Goal: Information Seeking & Learning: Learn about a topic

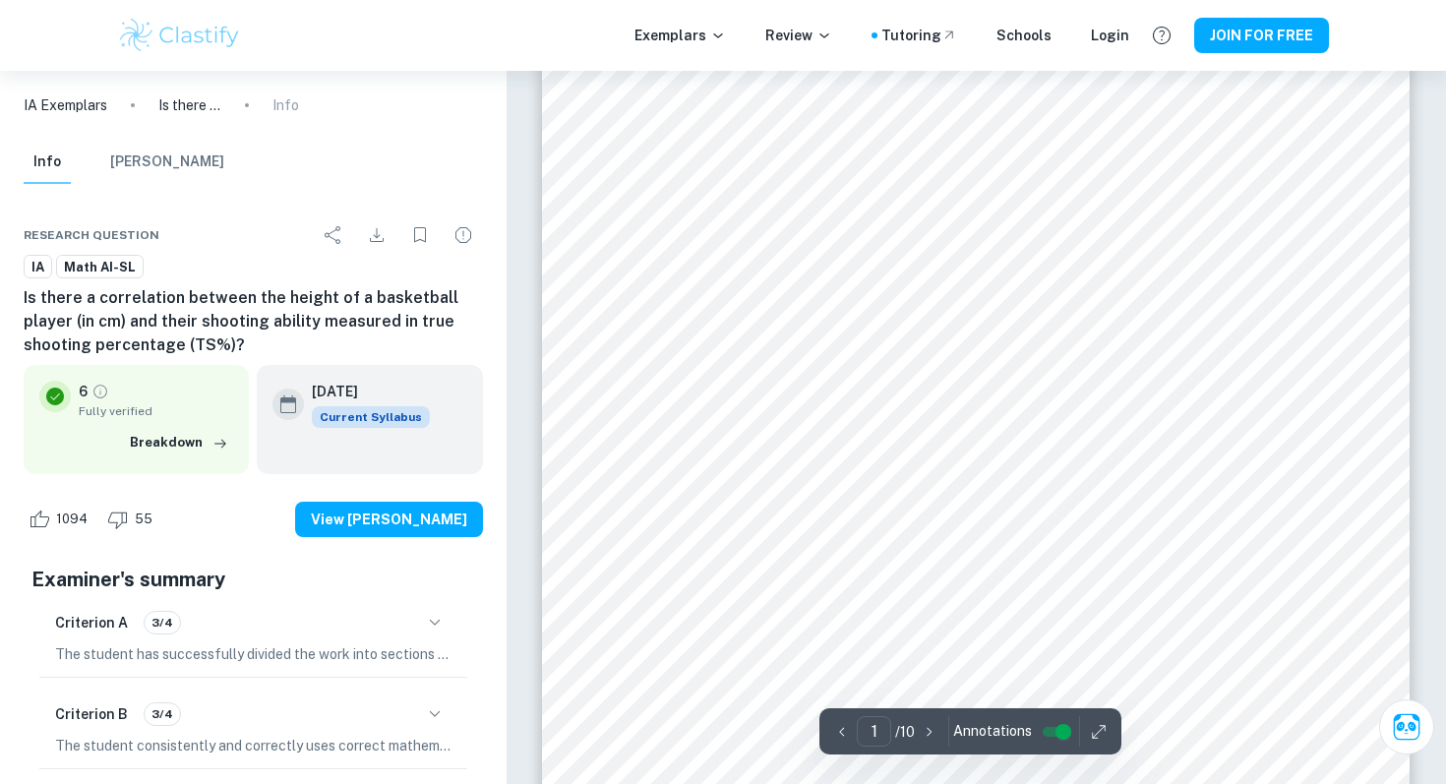
scroll to position [102, 0]
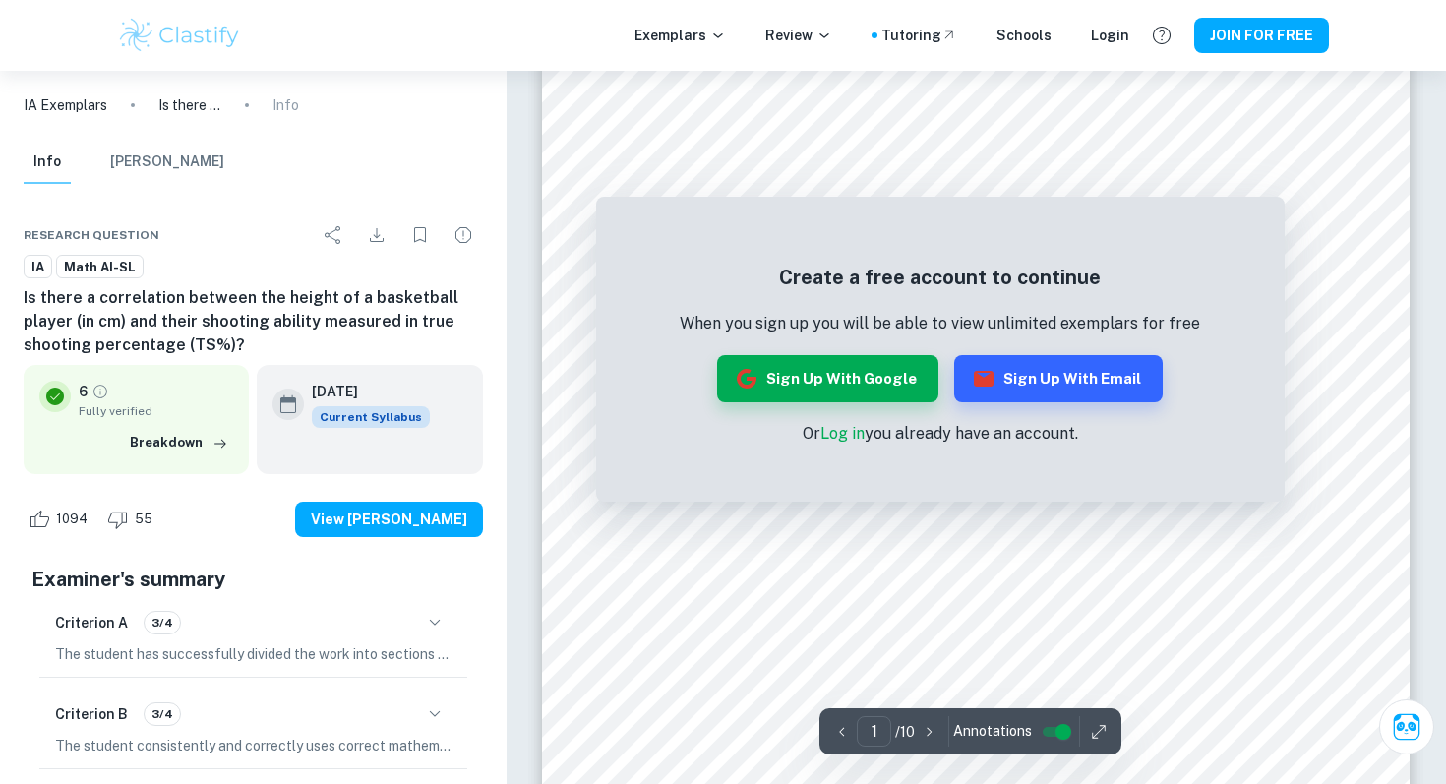
scroll to position [374, 0]
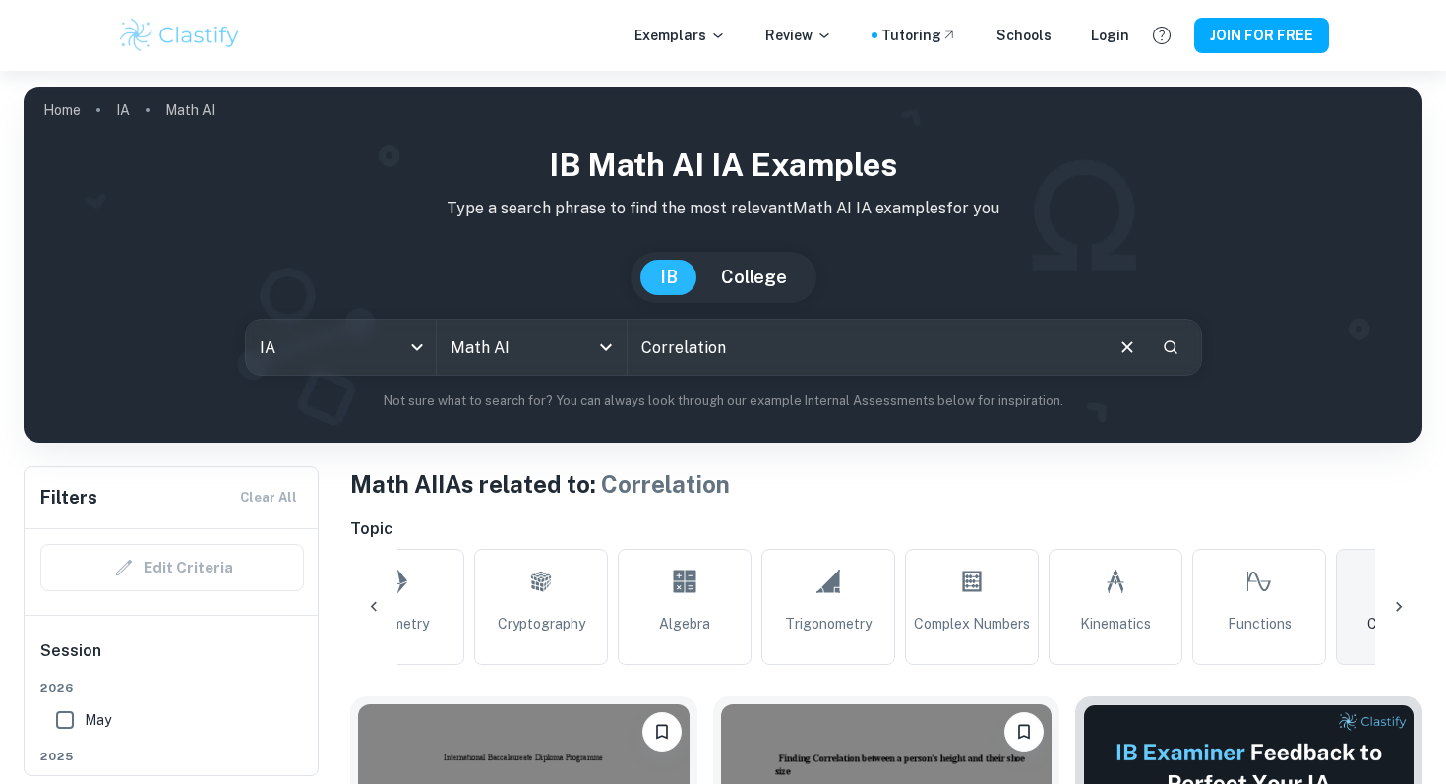
click at [1404, 588] on div at bounding box center [1398, 606] width 47 height 47
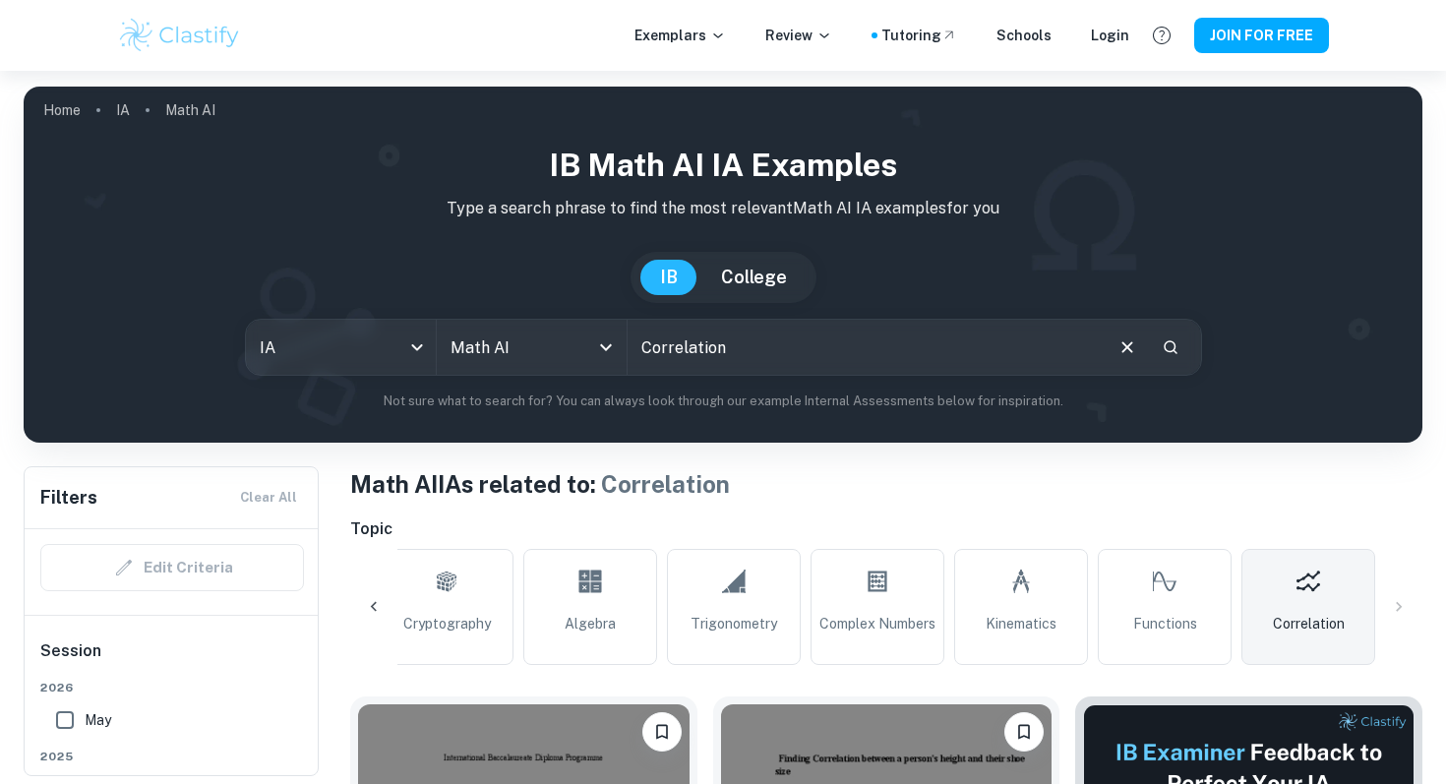
click at [1404, 588] on div "All Optimization Modelling Probability Calculus Surface Area Volume Statistics …" at bounding box center [886, 607] width 1072 height 116
click at [378, 597] on icon at bounding box center [374, 607] width 20 height 20
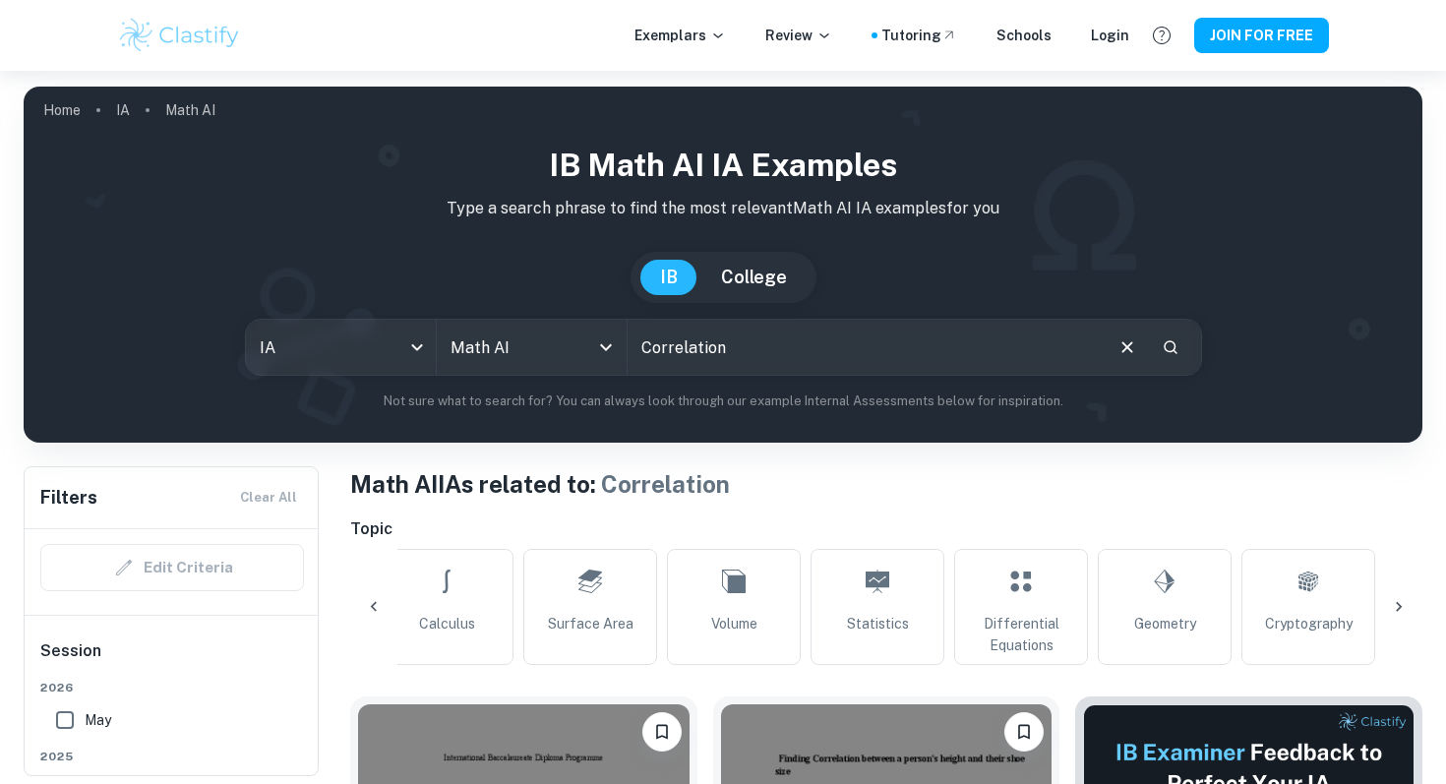
scroll to position [0, 531]
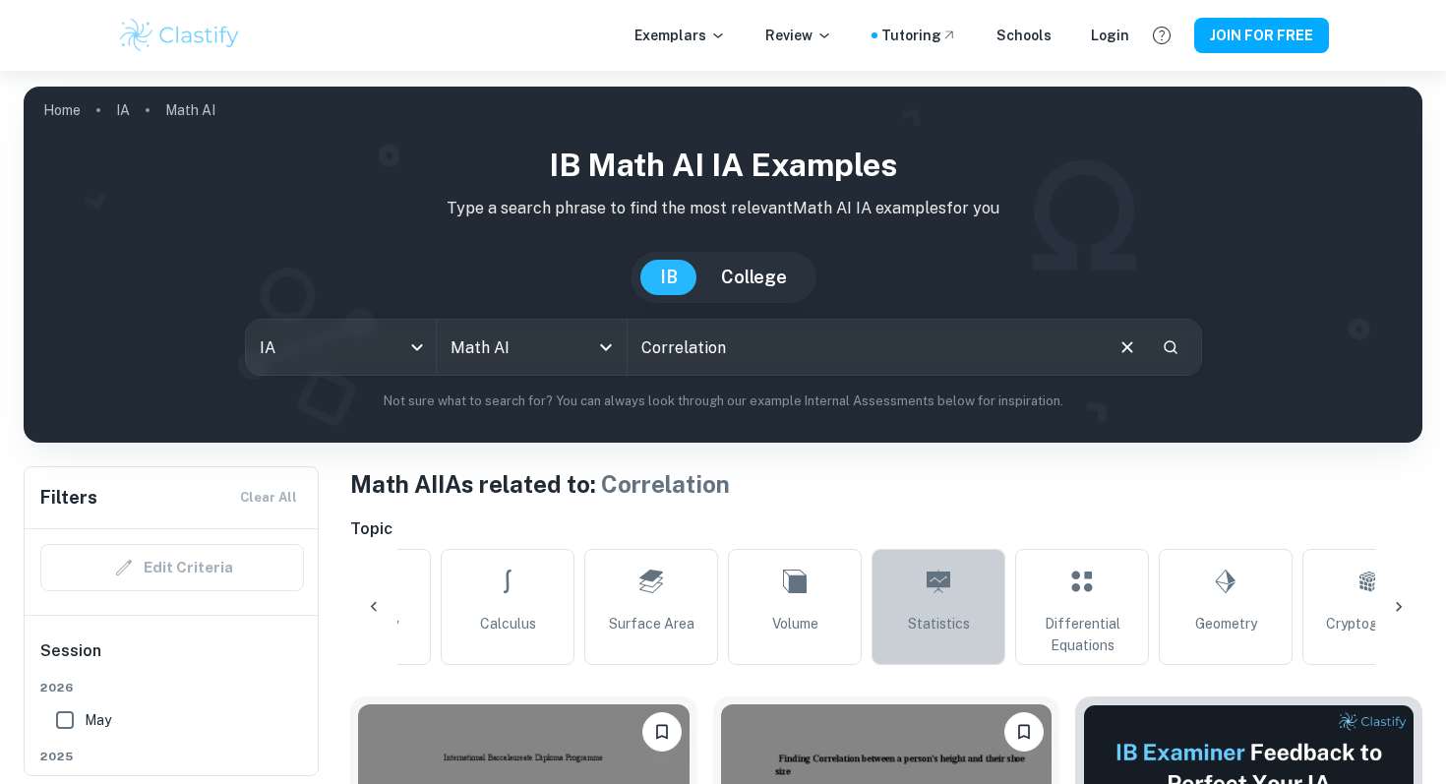
click at [914, 601] on link "Statistics" at bounding box center [938, 607] width 134 height 116
type input "Statistics"
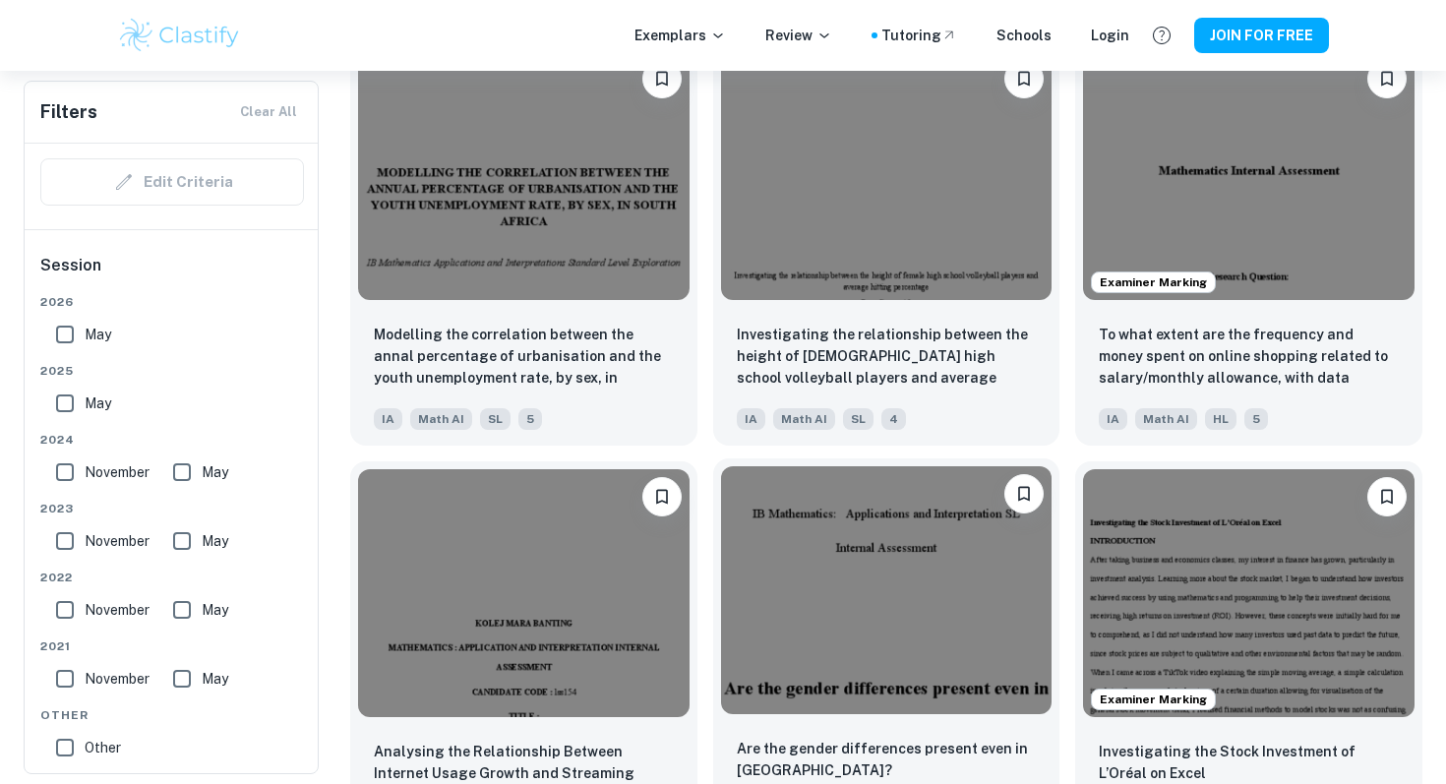
scroll to position [4411, 0]
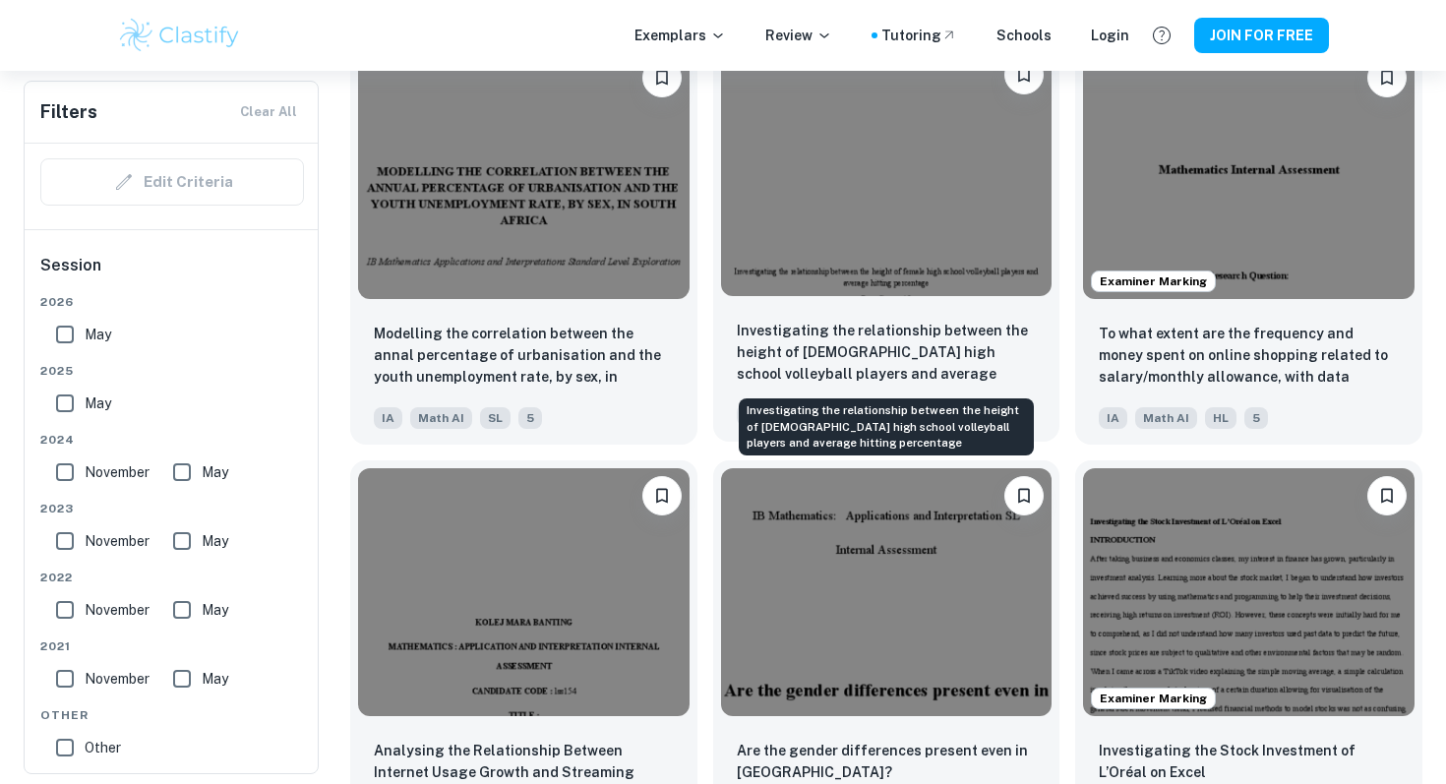
click at [943, 363] on p "Investigating the relationship between the height of female high school volleyb…" at bounding box center [887, 353] width 300 height 67
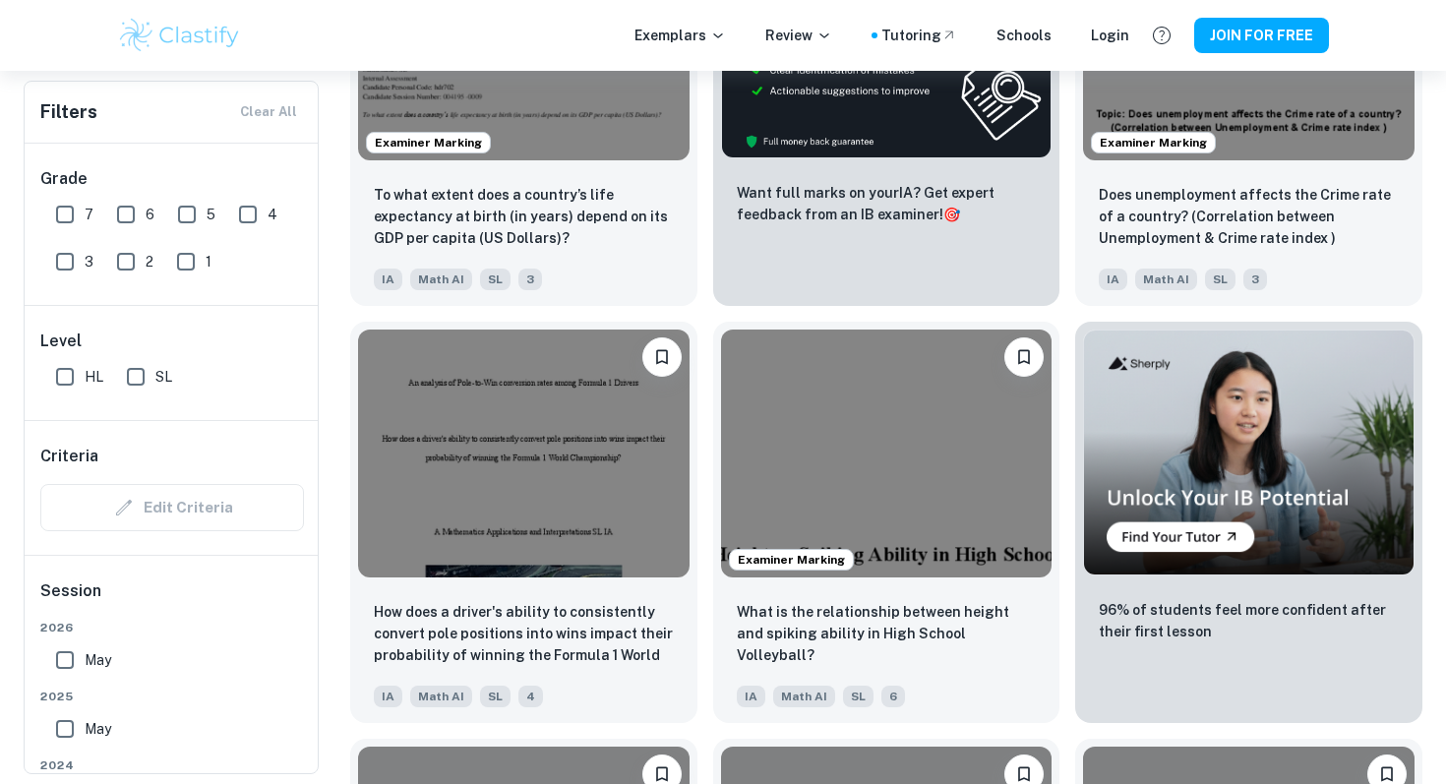
scroll to position [12075, 0]
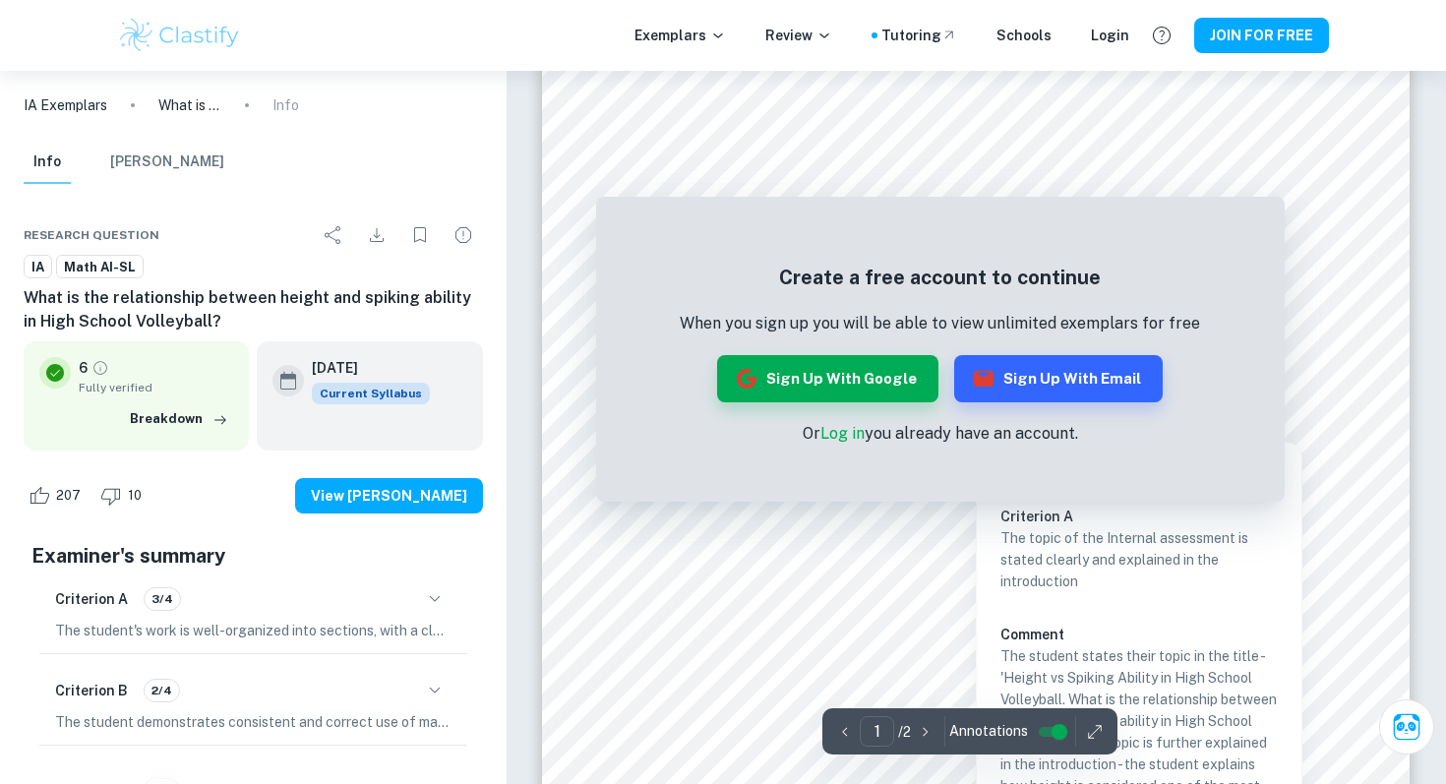
scroll to position [272, 0]
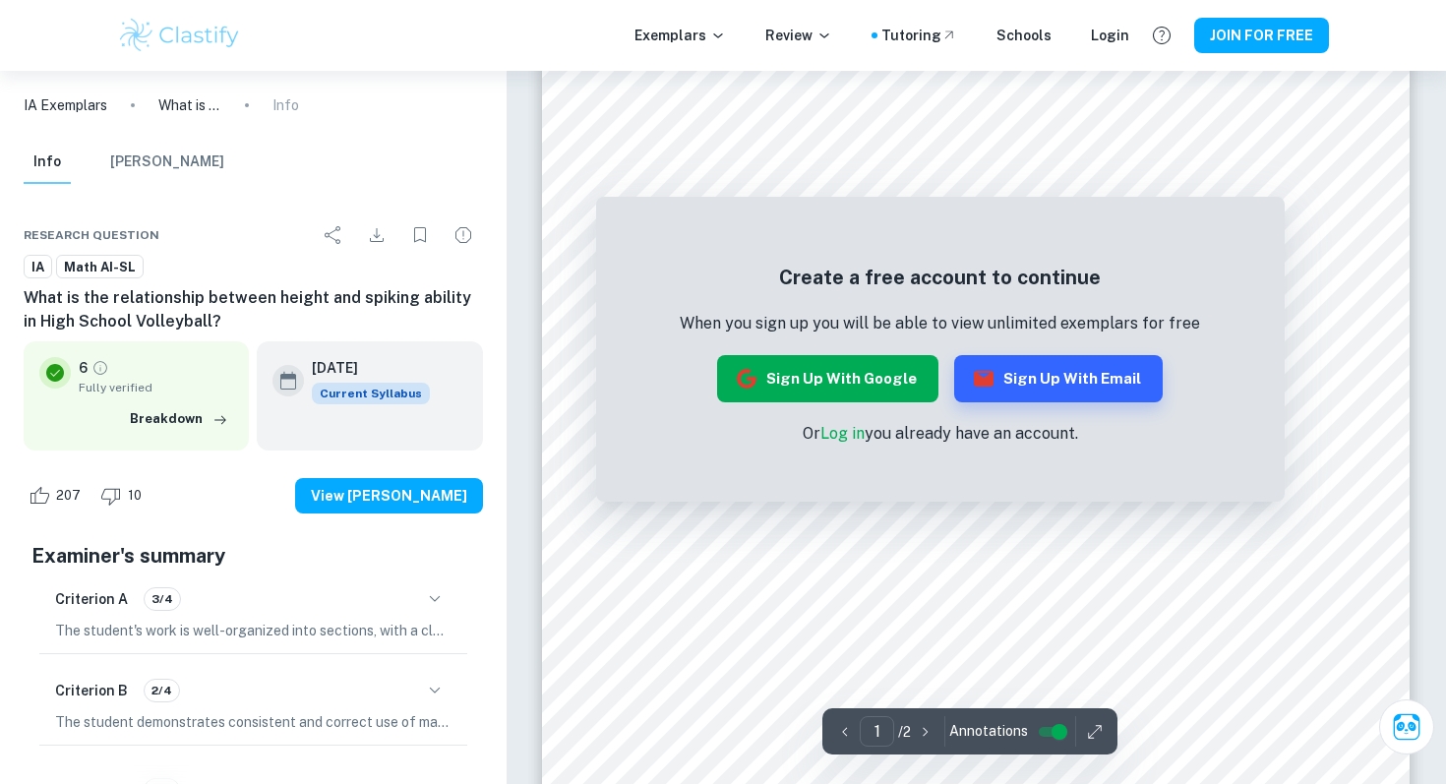
click at [906, 367] on button "Sign up with Google" at bounding box center [827, 378] width 221 height 47
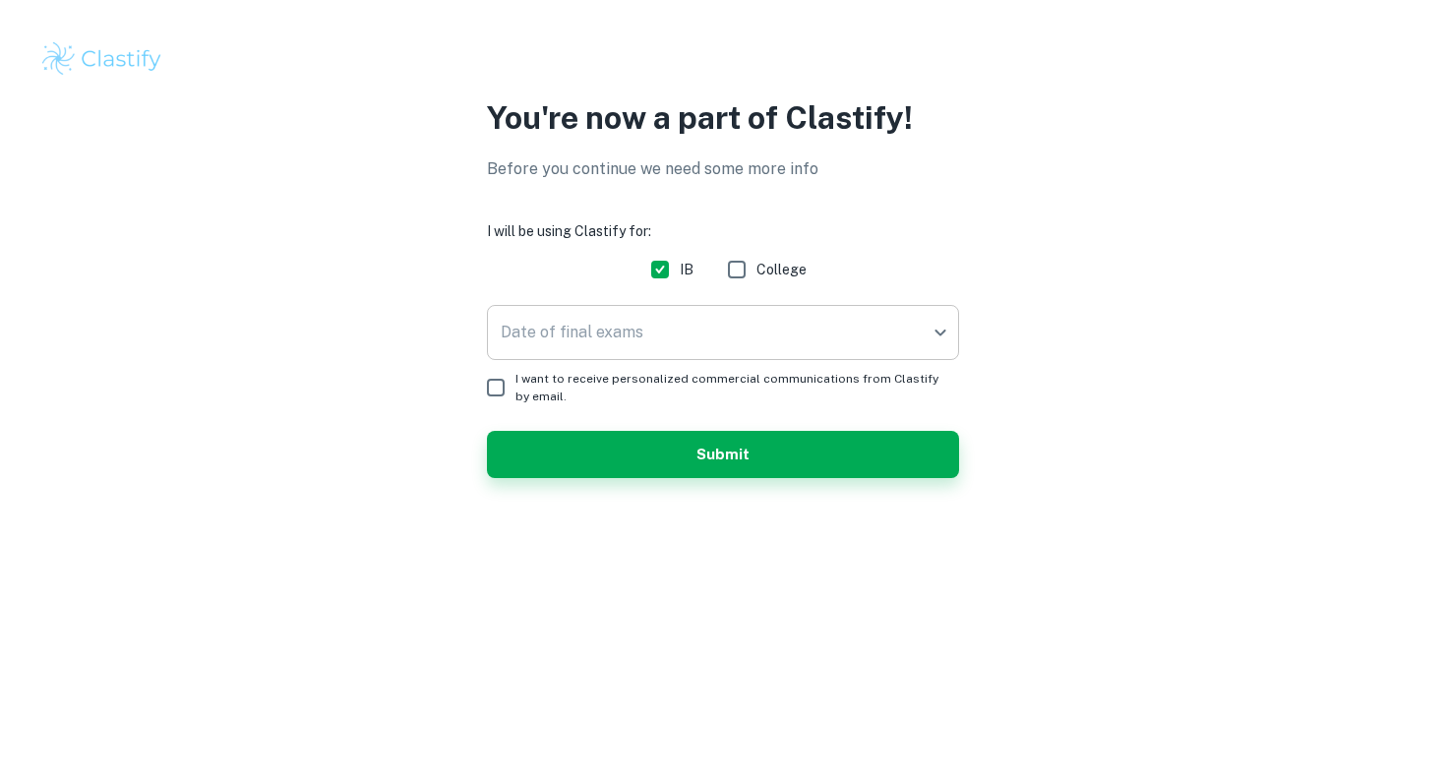
click at [722, 336] on body "We value your privacy We use cookies to enhance your browsing experience, serve…" at bounding box center [723, 392] width 1446 height 784
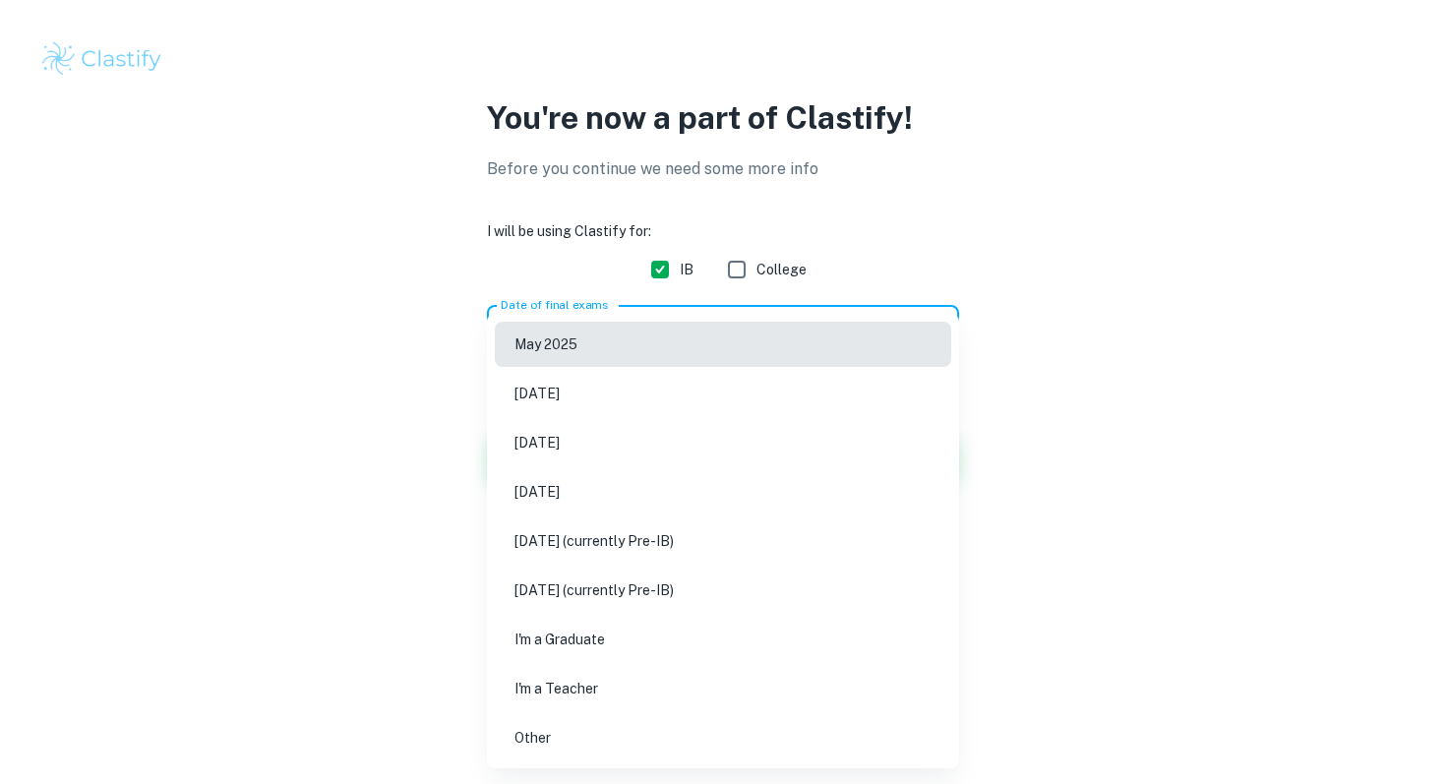
click at [650, 446] on li "[DATE]" at bounding box center [723, 442] width 456 height 45
type input "M26"
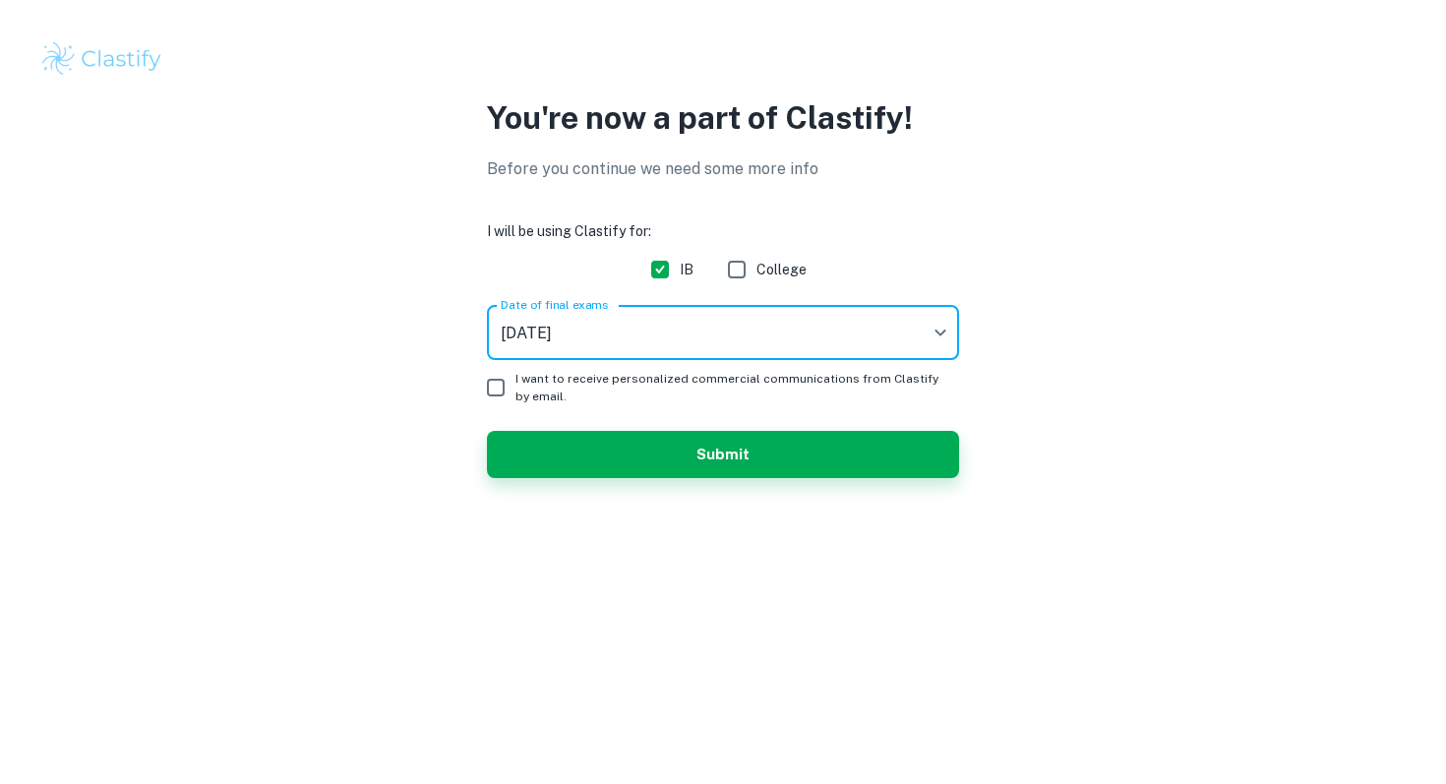
click at [505, 395] on input "I want to receive personalized commercial communications from Clastify by email." at bounding box center [495, 387] width 39 height 39
checkbox input "true"
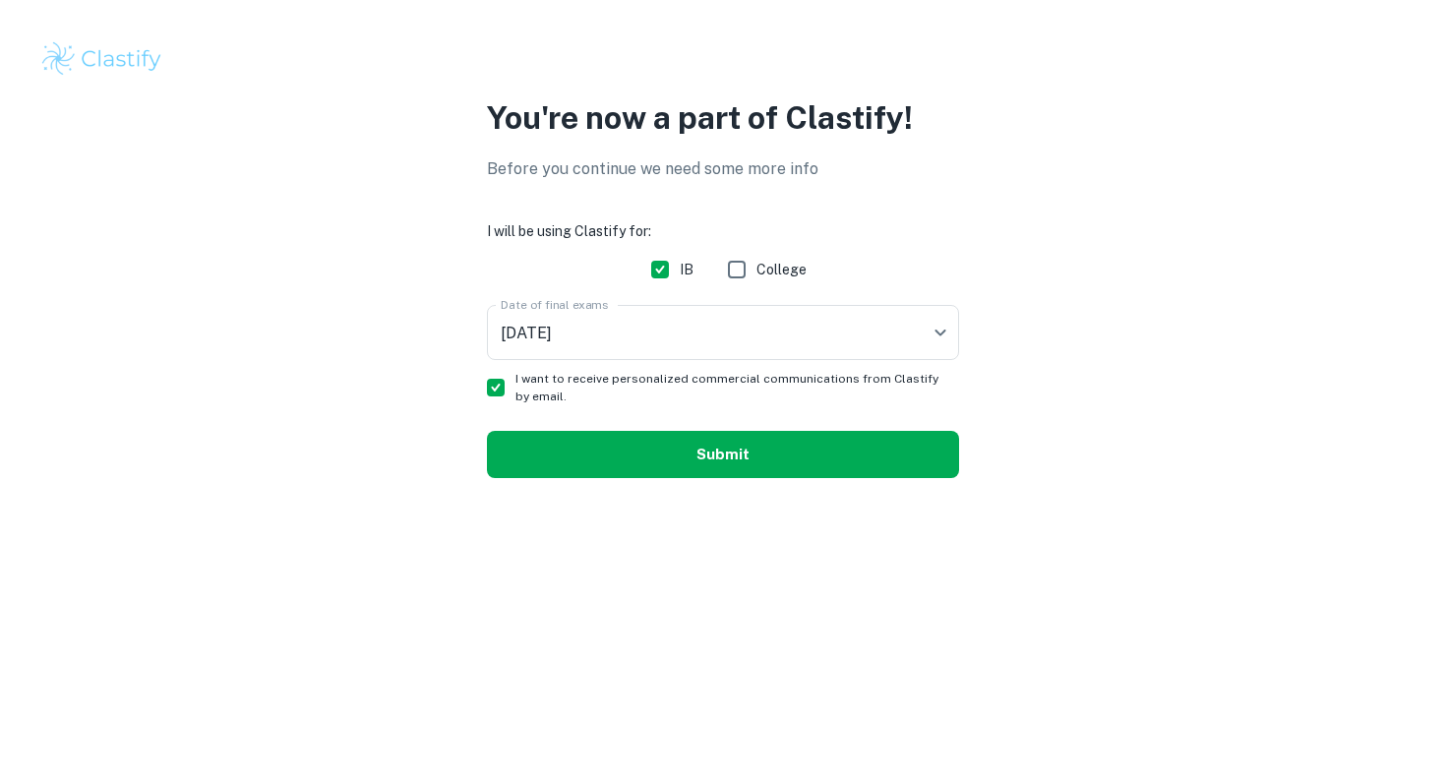
click at [520, 470] on button "Submit" at bounding box center [723, 454] width 472 height 47
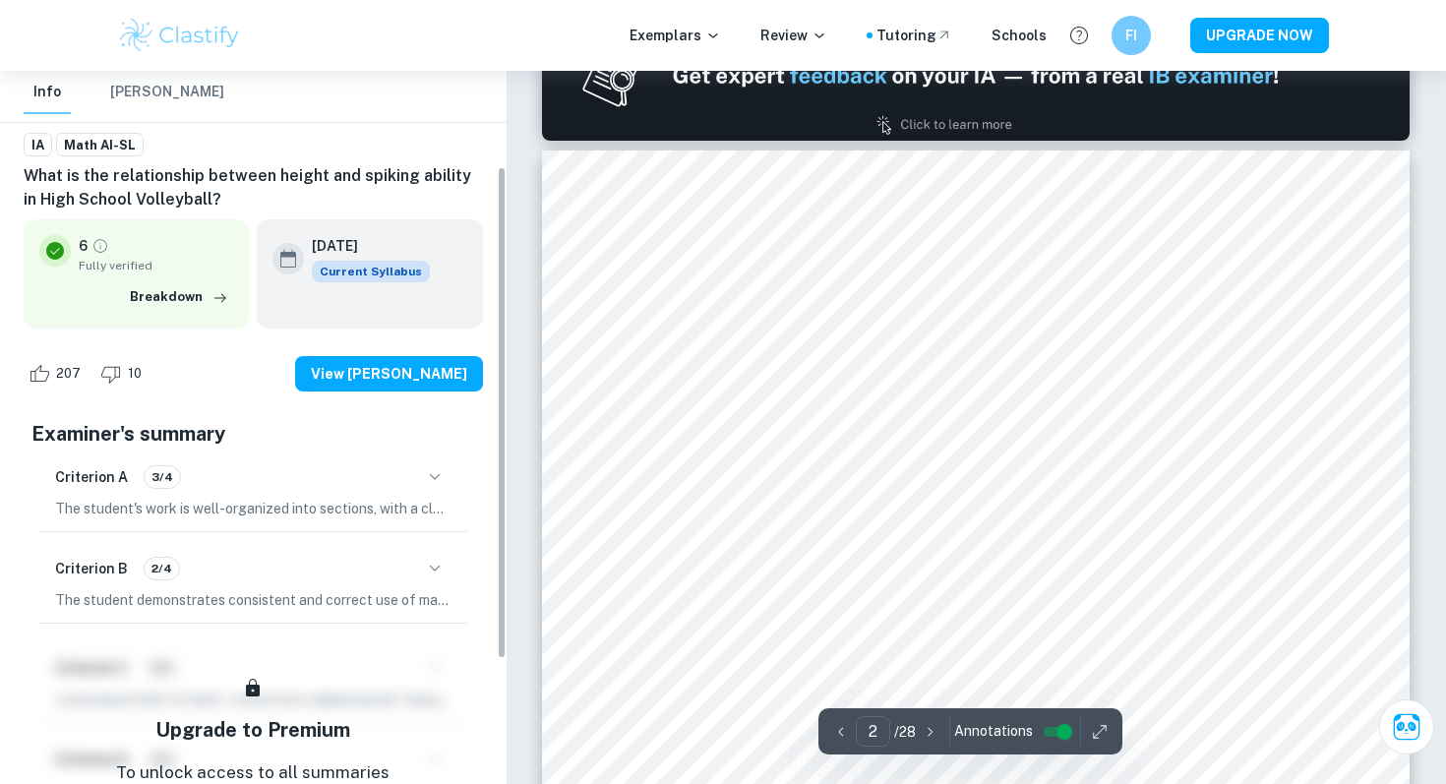
scroll to position [139, 0]
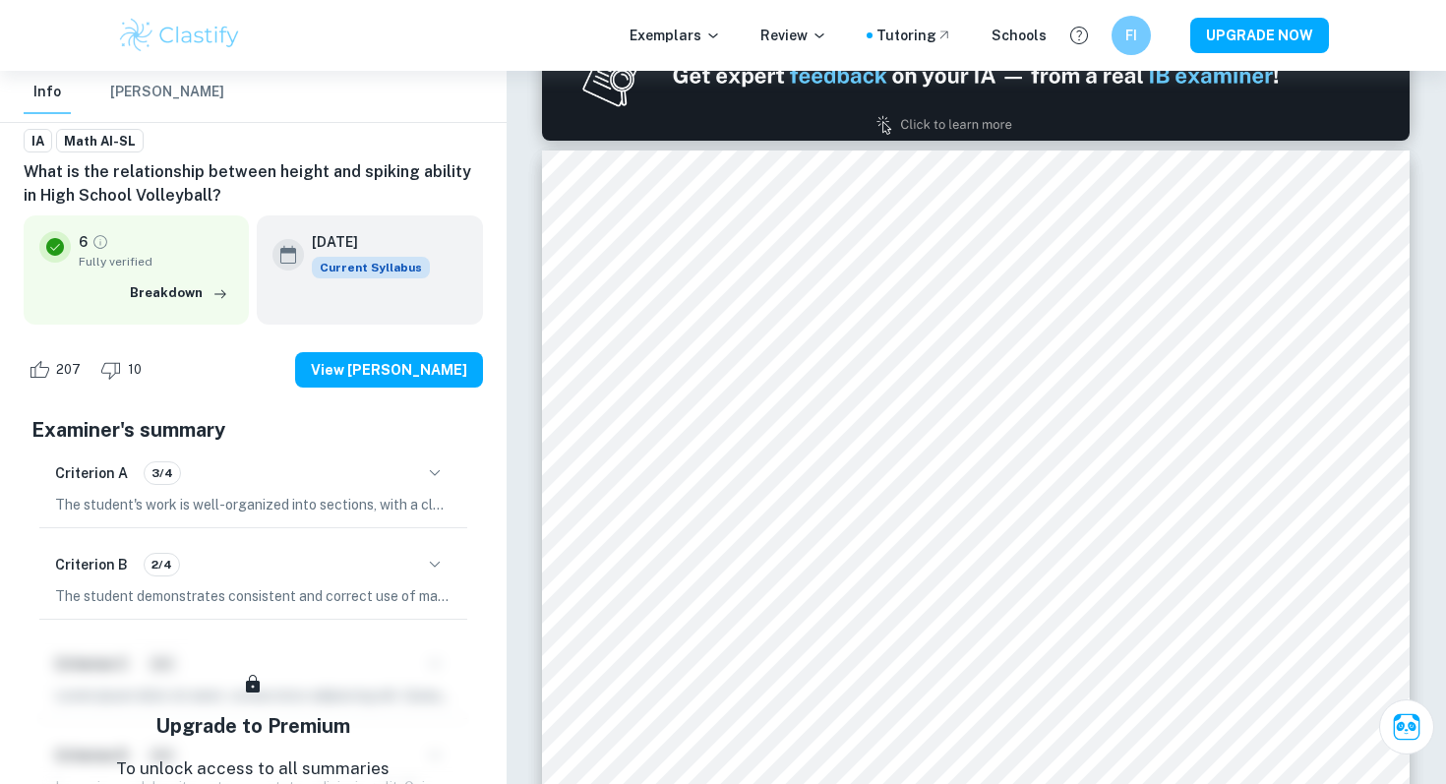
click at [302, 503] on p "The student's work is well-organized into sections, with a clear introduction, …" at bounding box center [253, 505] width 396 height 22
click at [439, 480] on icon "button" at bounding box center [435, 473] width 24 height 24
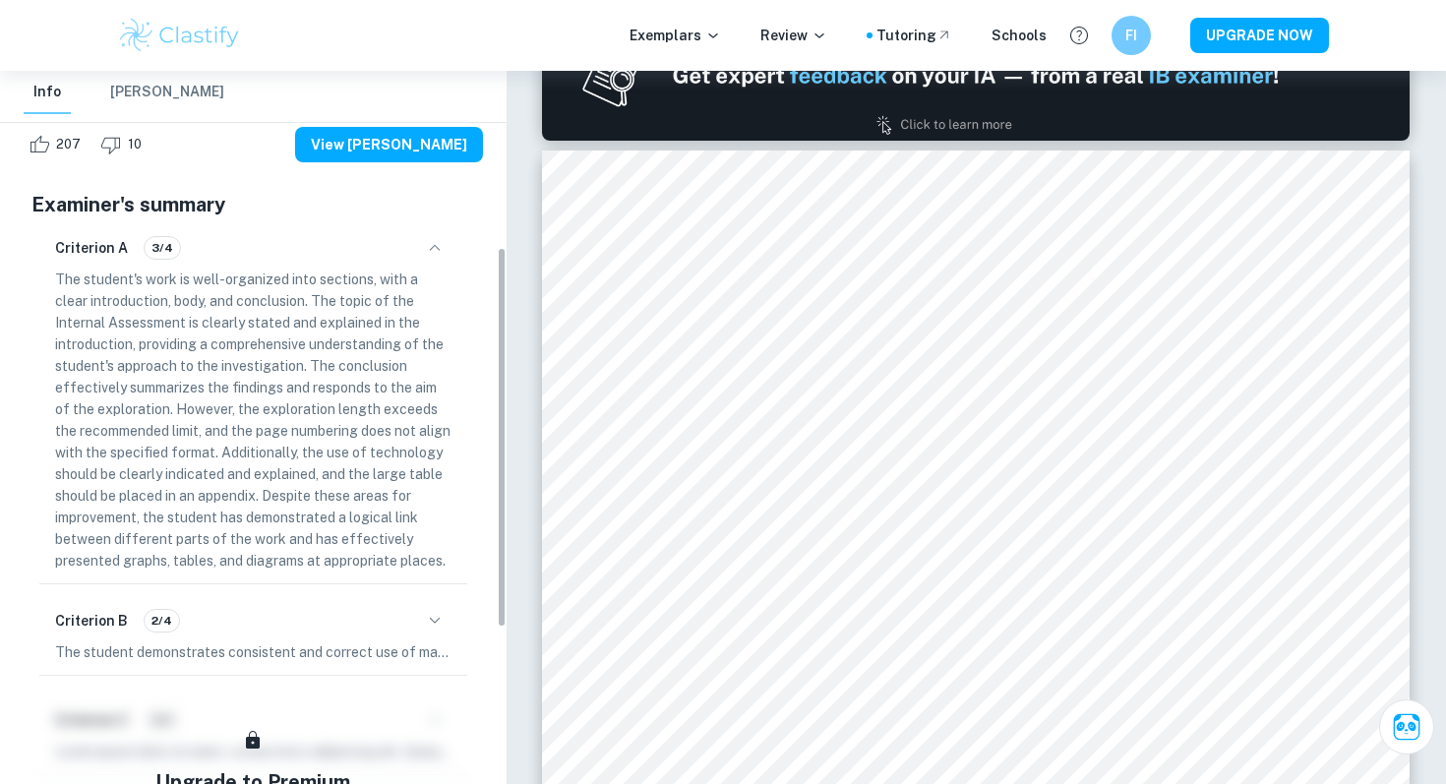
scroll to position [371, 0]
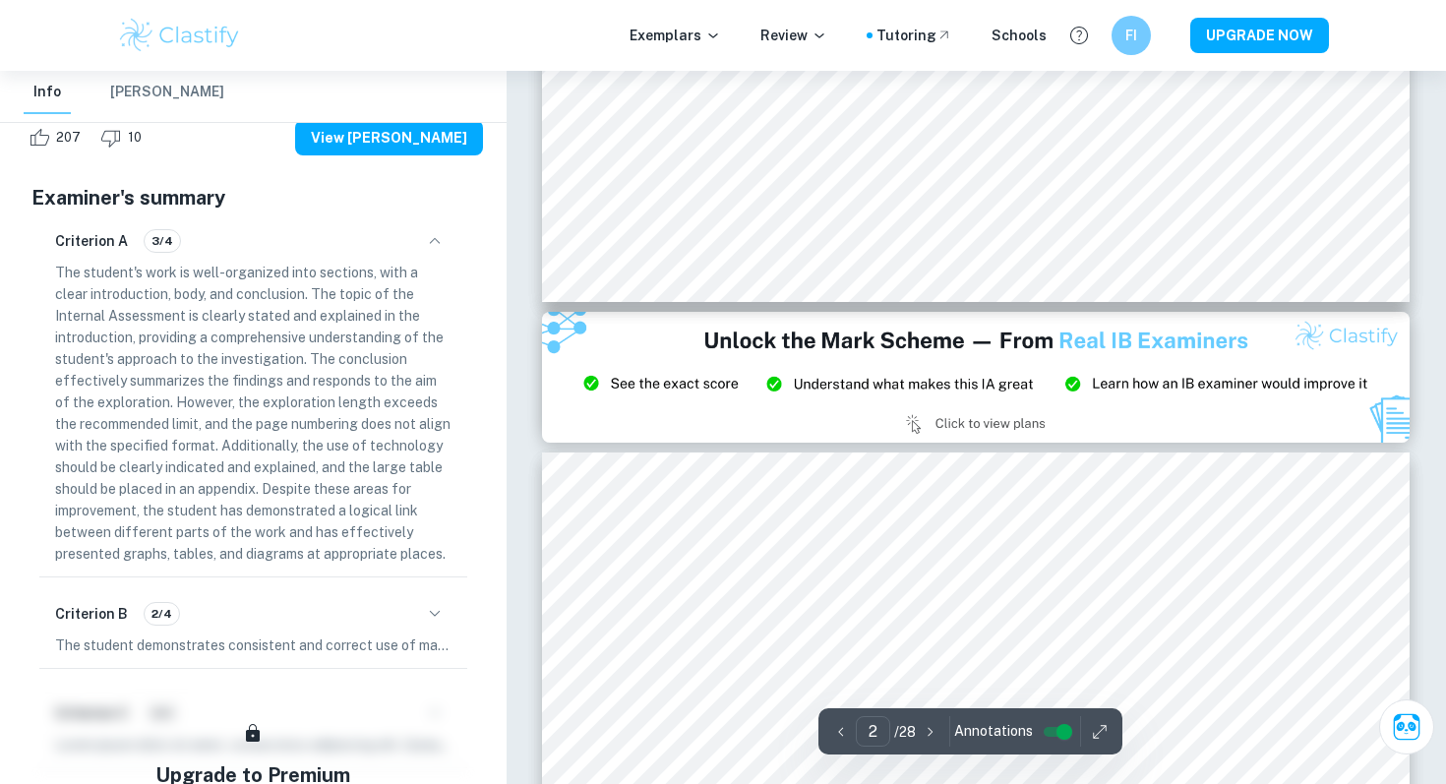
type input "3"
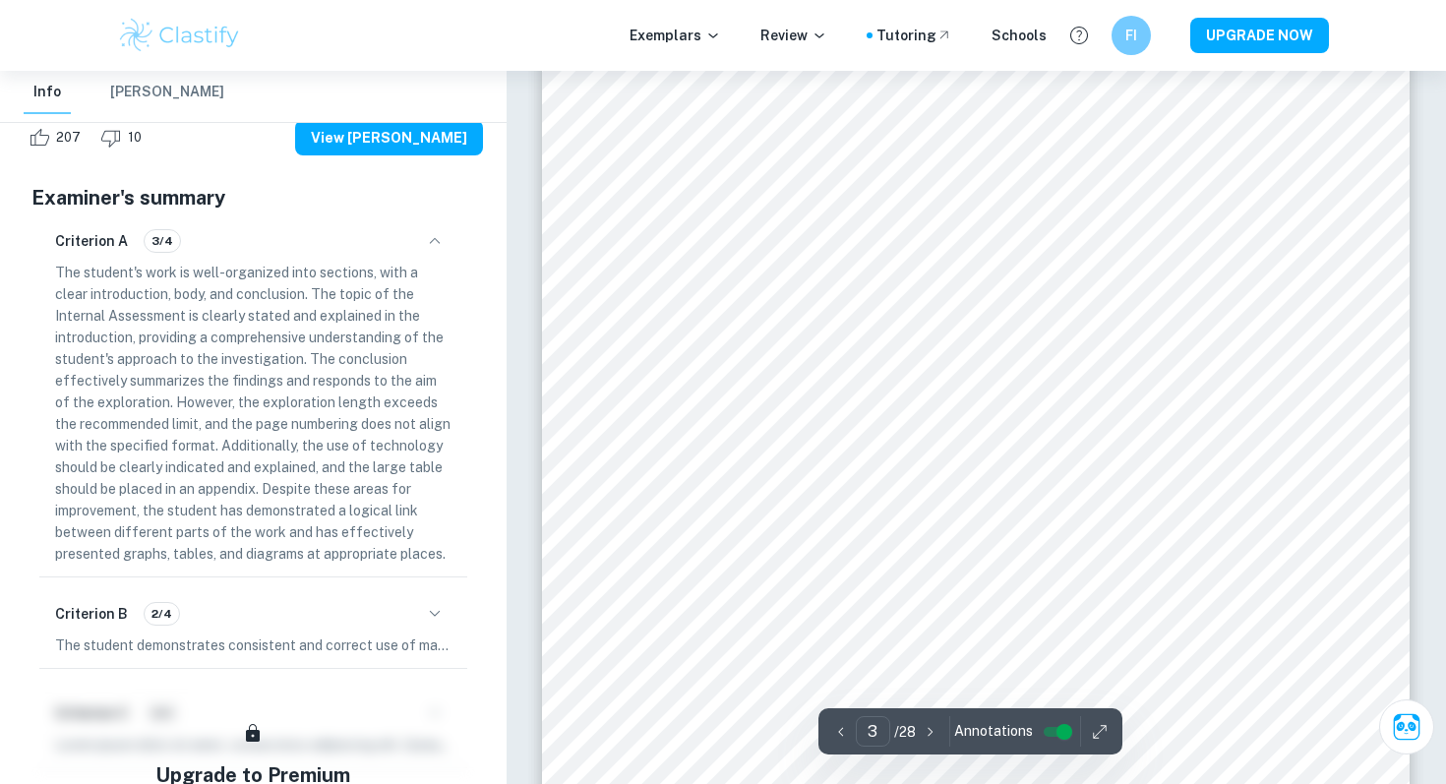
scroll to position [2523, 0]
